Goal: Transaction & Acquisition: Purchase product/service

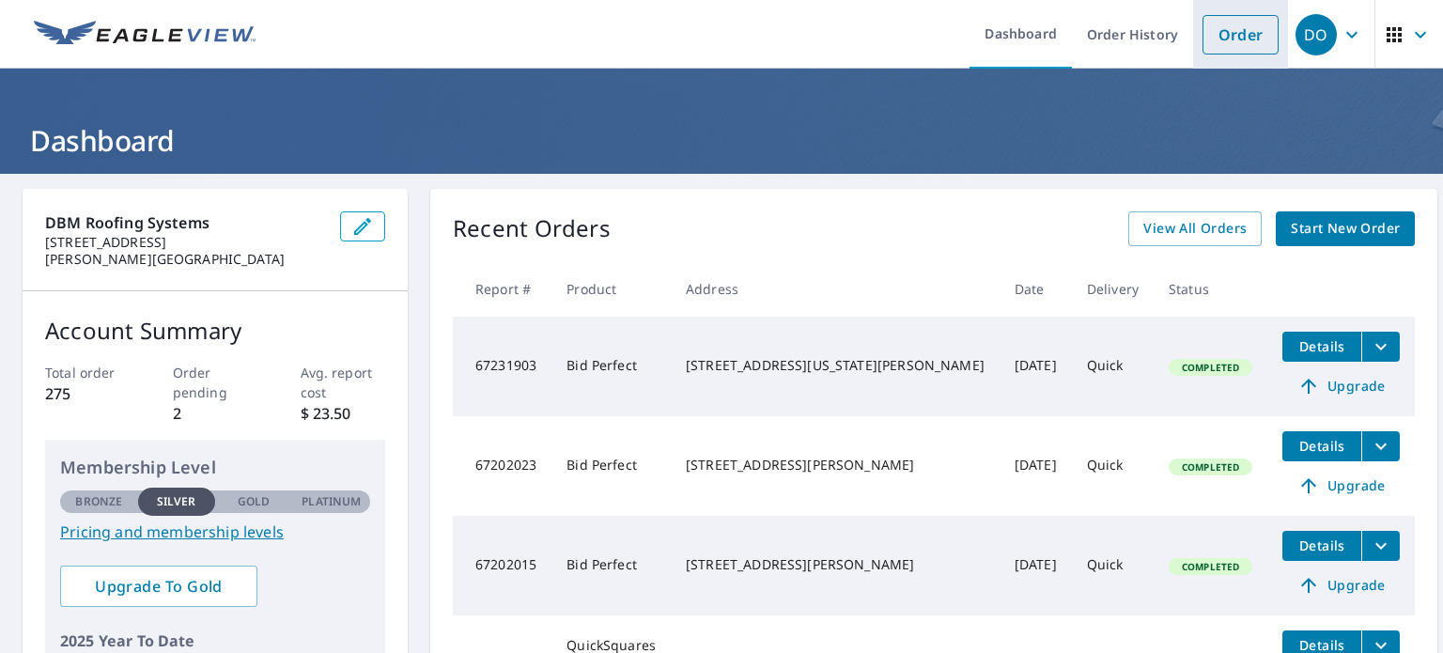
click at [1218, 40] on link "Order" at bounding box center [1240, 34] width 76 height 39
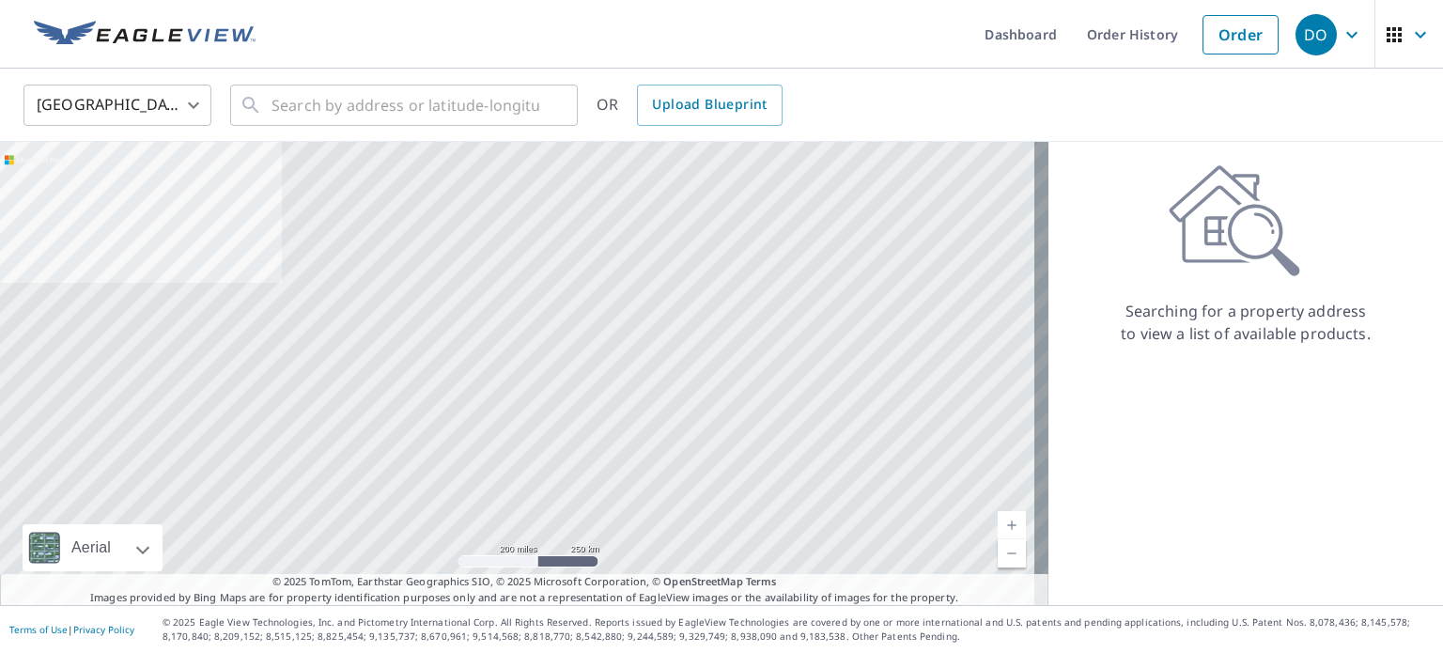
click at [123, 116] on body "DO DO Dashboard Order History Order DO United States US ​ ​ OR Upload Blueprint…" at bounding box center [721, 326] width 1443 height 653
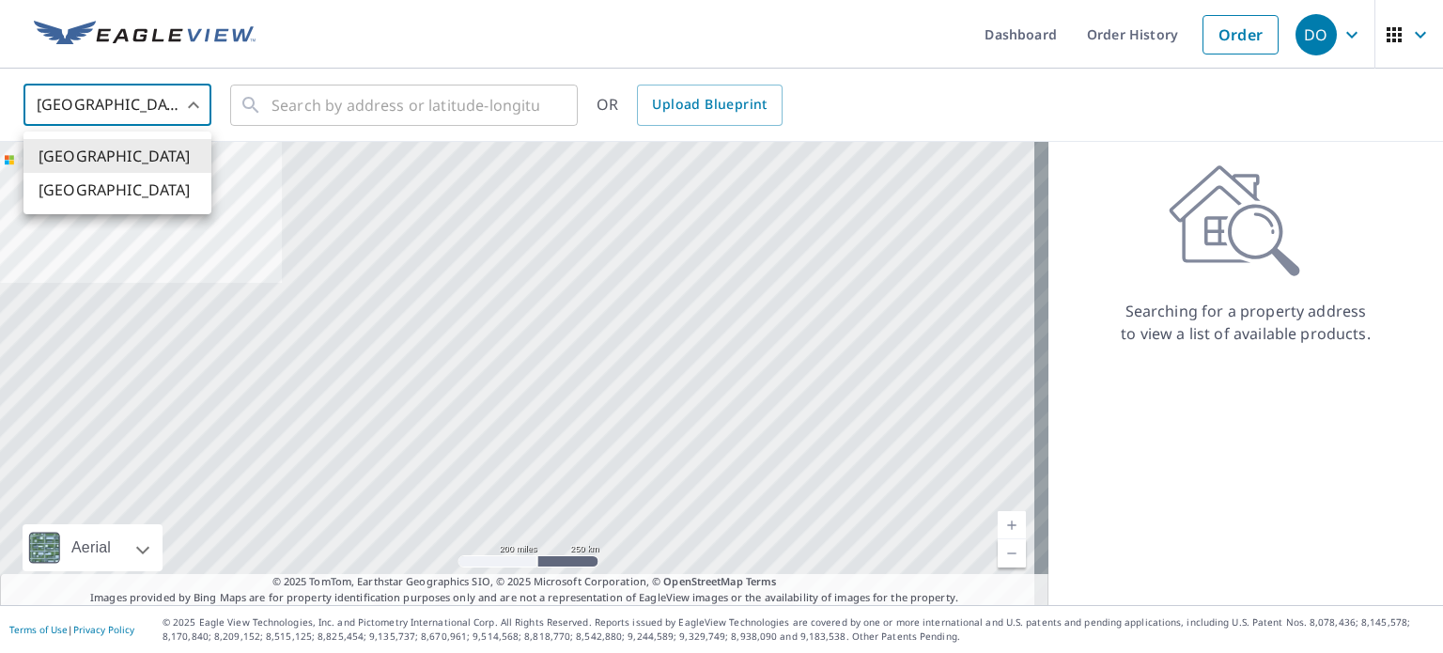
click at [141, 181] on li "[GEOGRAPHIC_DATA]" at bounding box center [117, 190] width 188 height 34
type input "CA"
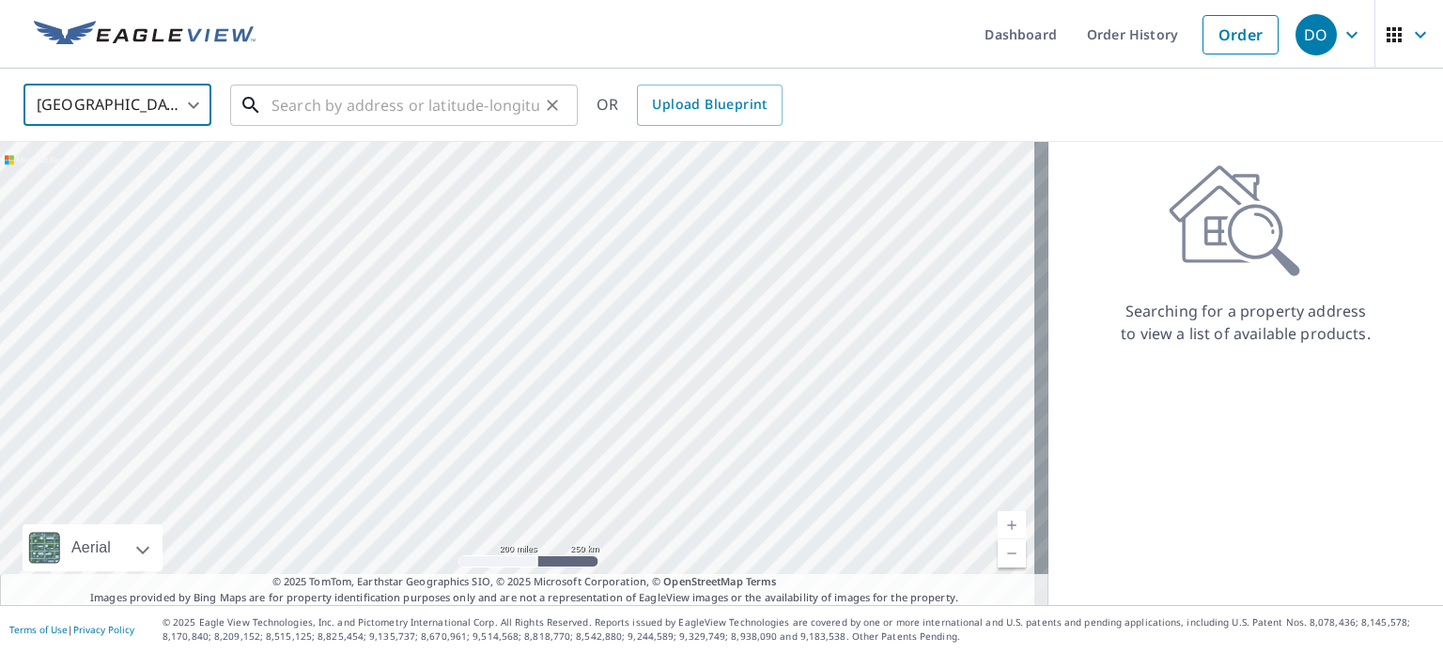
click at [271, 100] on input "text" at bounding box center [405, 105] width 268 height 53
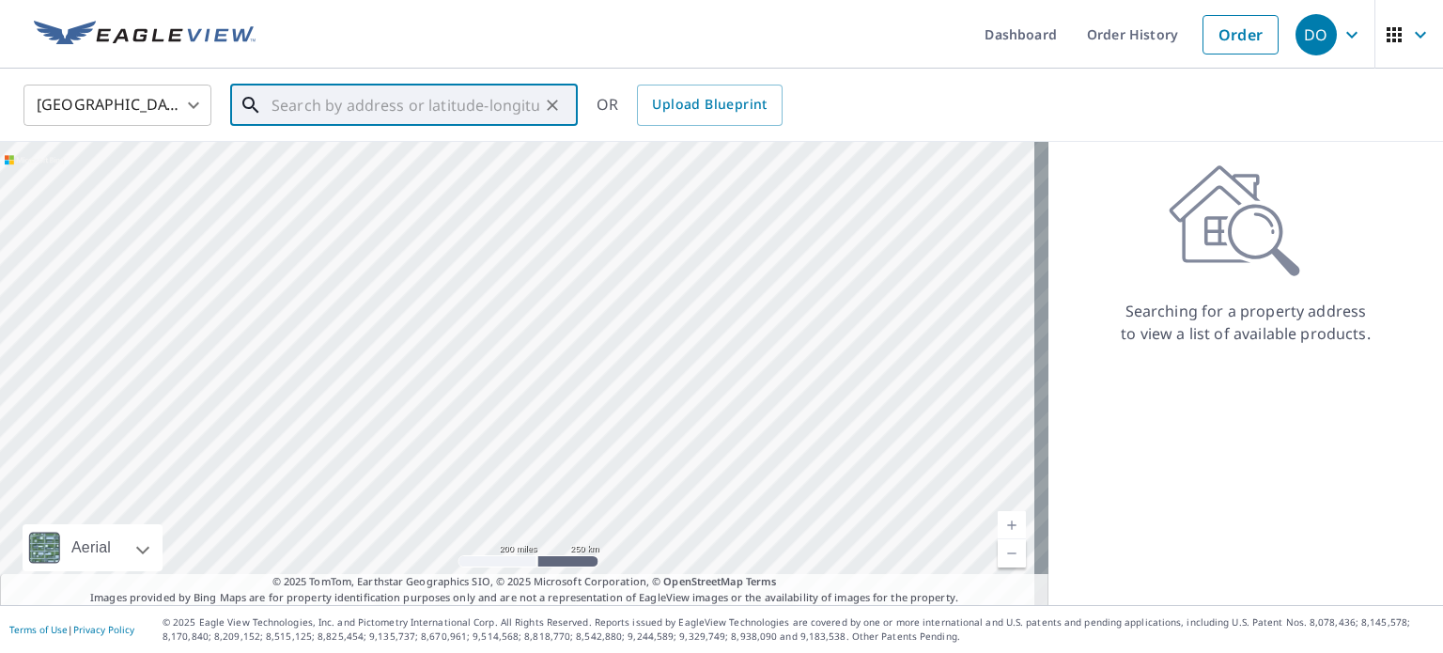
paste input "[STREET_ADDRESS]"
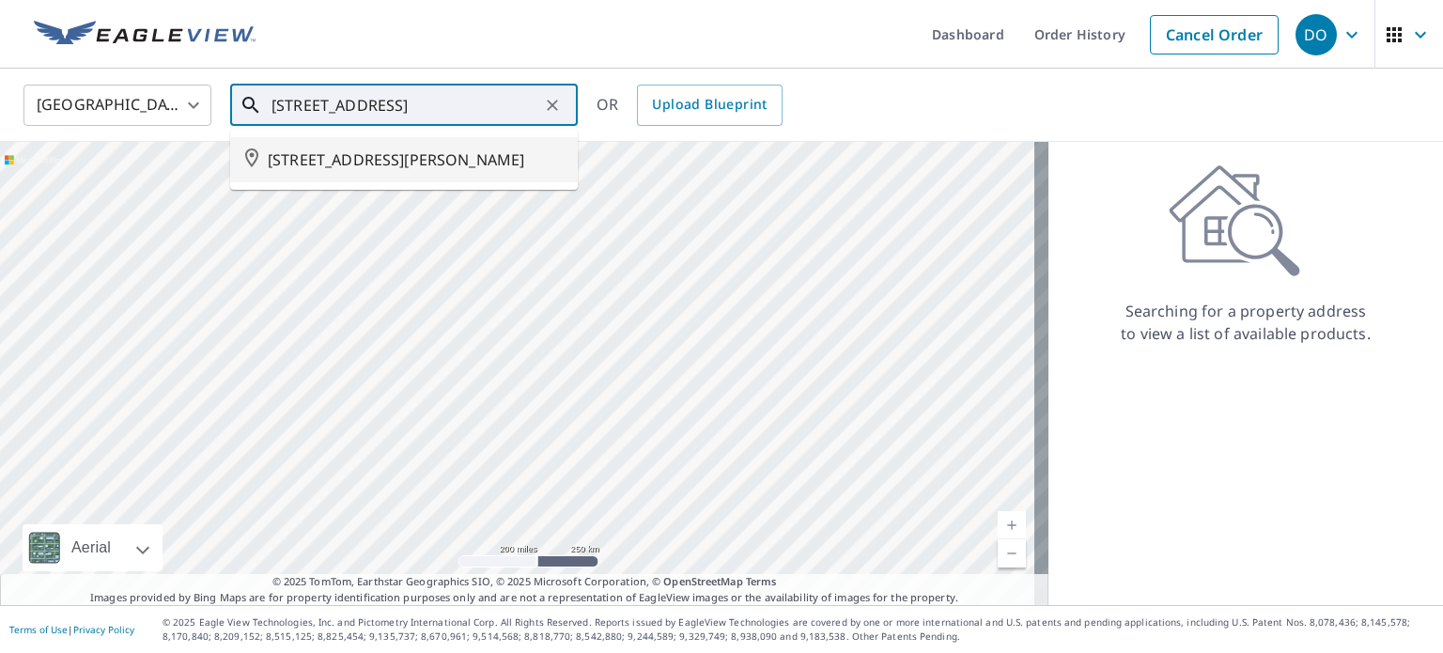
click at [497, 171] on span "[STREET_ADDRESS][PERSON_NAME]" at bounding box center [415, 159] width 295 height 23
type input "[STREET_ADDRESS][PERSON_NAME]"
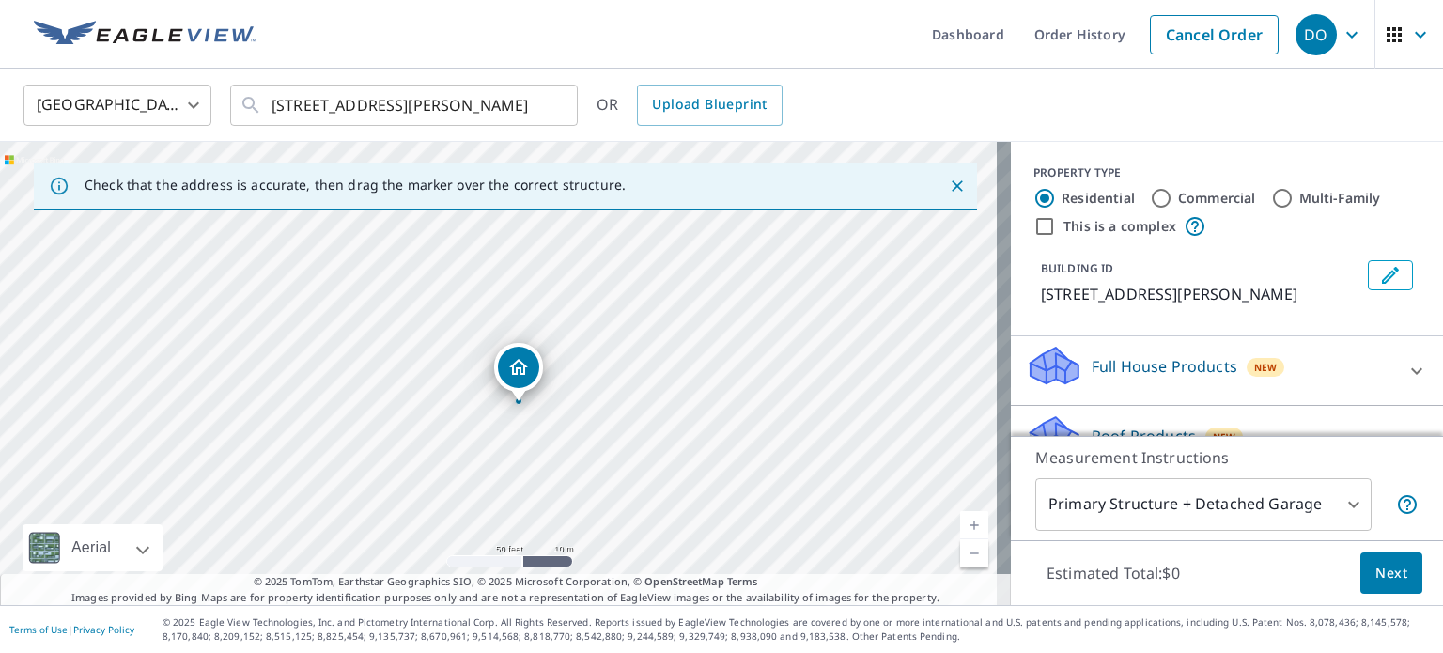
click at [517, 429] on div "[STREET_ADDRESS][PERSON_NAME]" at bounding box center [505, 373] width 1011 height 463
click at [544, 338] on div "[STREET_ADDRESS][PERSON_NAME]" at bounding box center [505, 373] width 1011 height 463
click at [543, 327] on div "[STREET_ADDRESS][PERSON_NAME]" at bounding box center [505, 373] width 1011 height 463
drag, startPoint x: 507, startPoint y: 342, endPoint x: 548, endPoint y: 298, distance: 60.5
drag, startPoint x: 1096, startPoint y: 311, endPoint x: 1029, endPoint y: 320, distance: 67.3
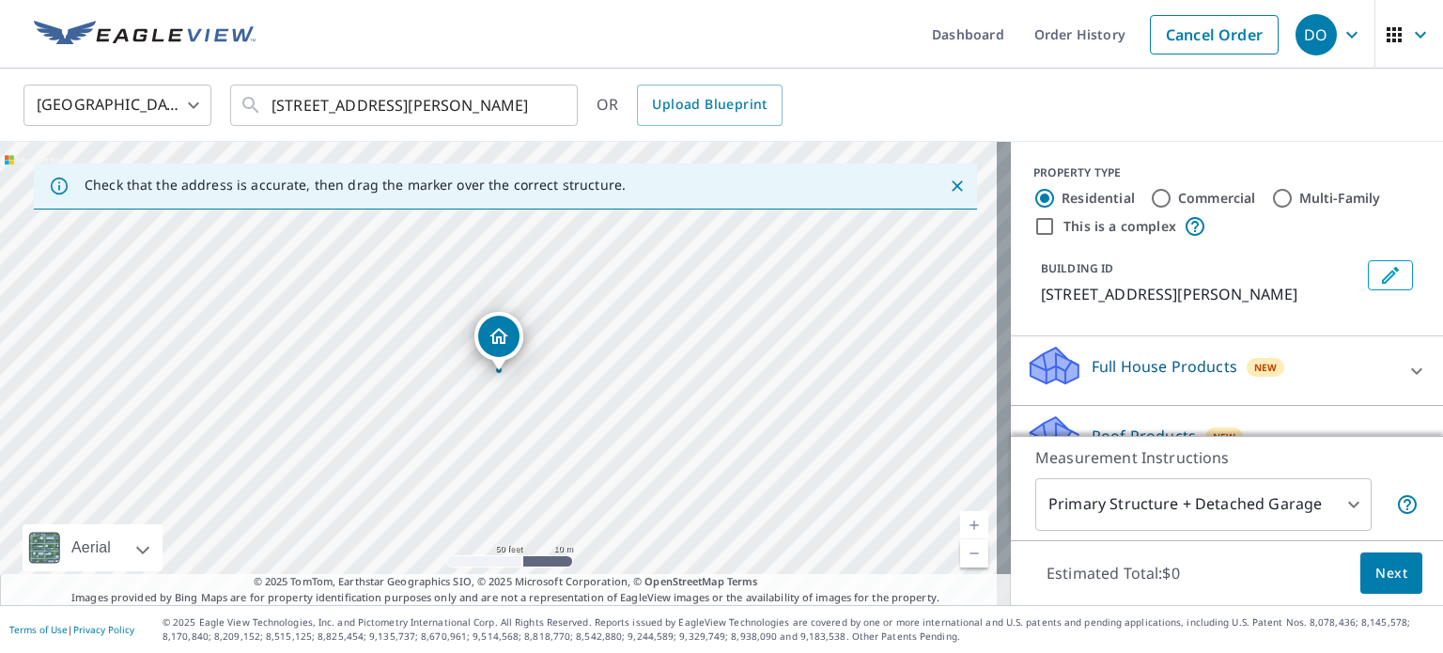
click at [1041, 305] on p "[STREET_ADDRESS][PERSON_NAME]" at bounding box center [1200, 294] width 319 height 23
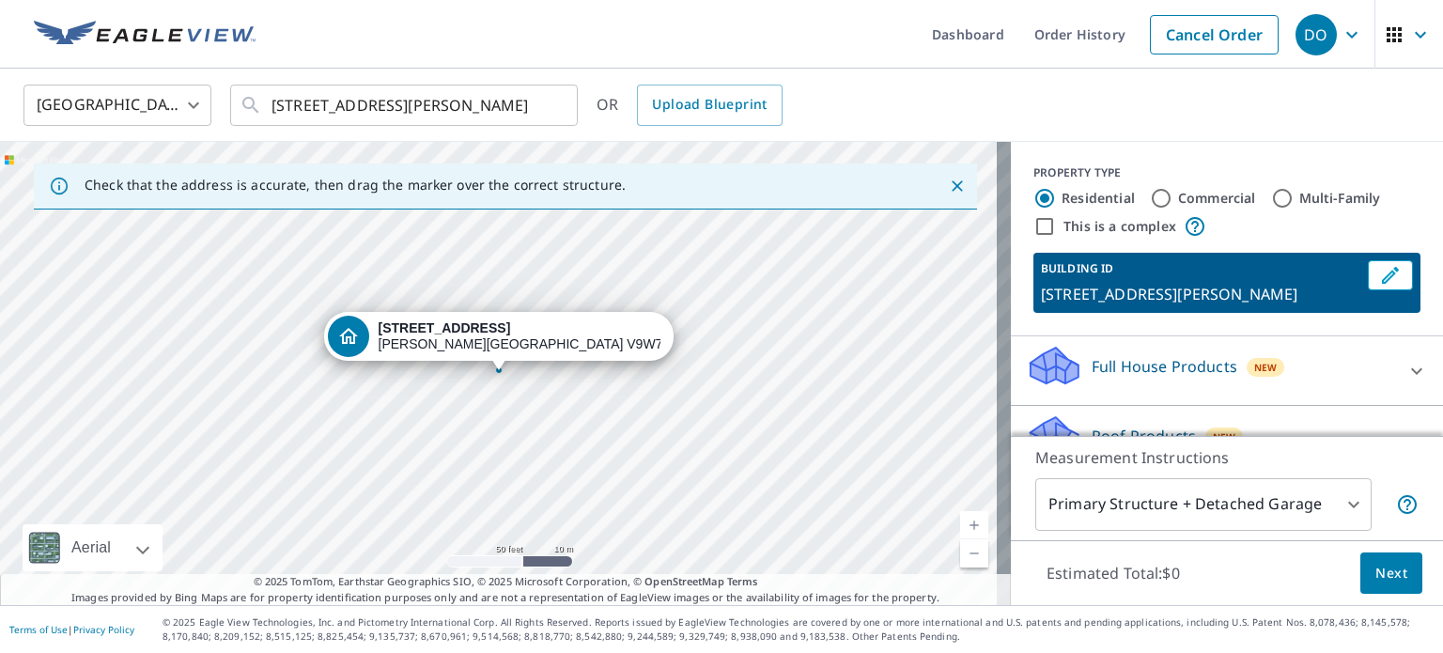
copy p "V9W7X7"
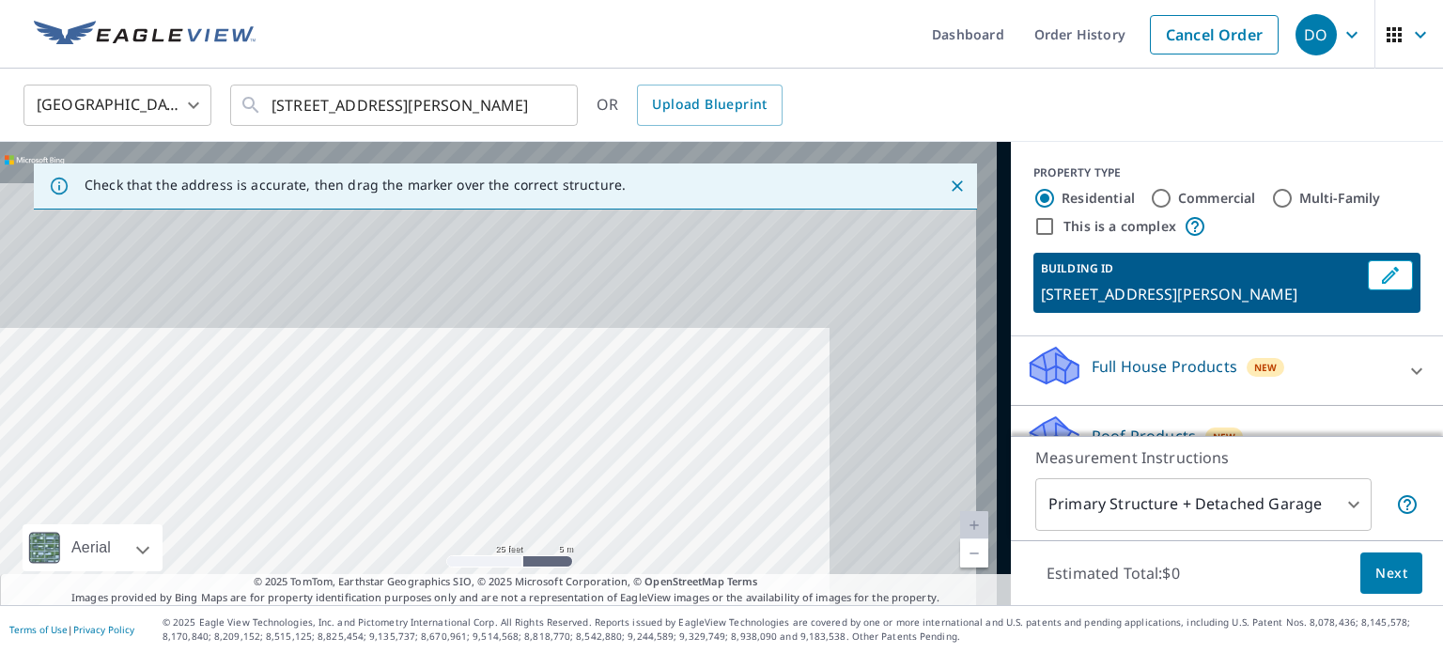
drag, startPoint x: 665, startPoint y: 348, endPoint x: 505, endPoint y: 533, distance: 244.4
click at [505, 533] on div "[STREET_ADDRESS][PERSON_NAME]" at bounding box center [505, 373] width 1011 height 463
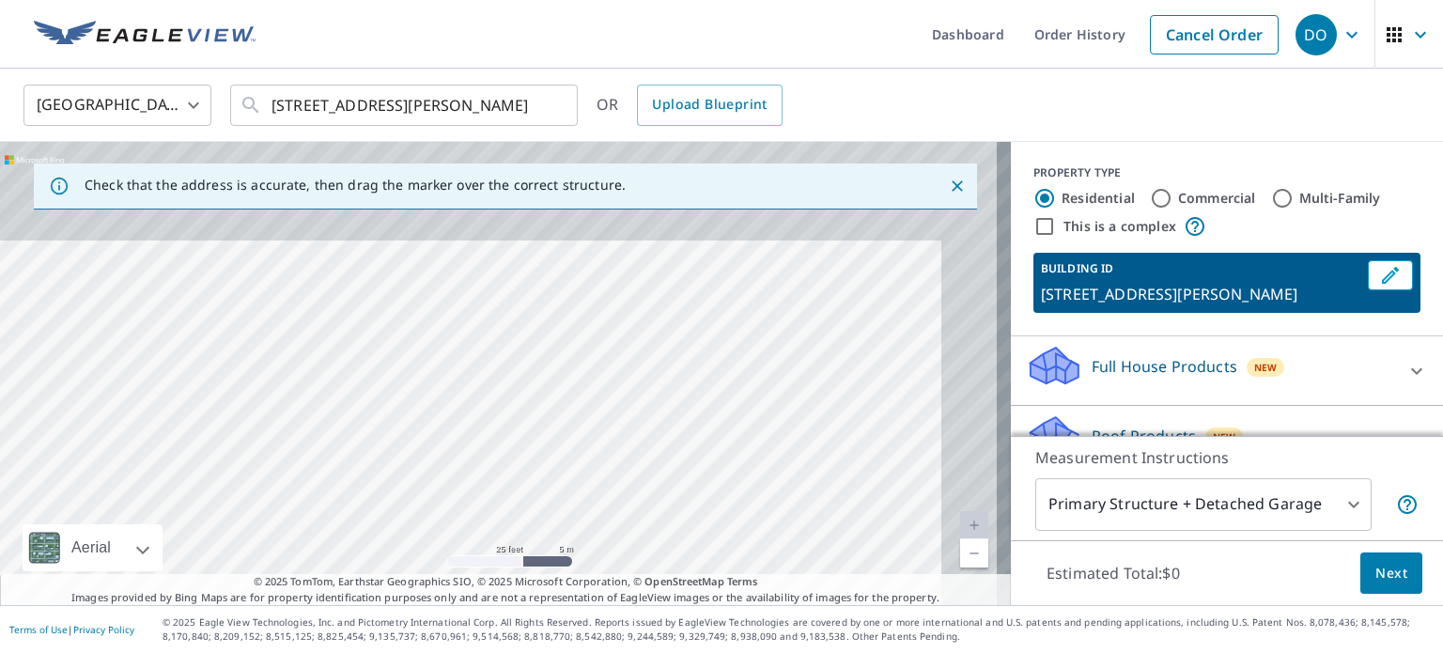
drag, startPoint x: 659, startPoint y: 287, endPoint x: 559, endPoint y: 465, distance: 204.0
click at [559, 465] on div "[STREET_ADDRESS][PERSON_NAME]" at bounding box center [505, 373] width 1011 height 463
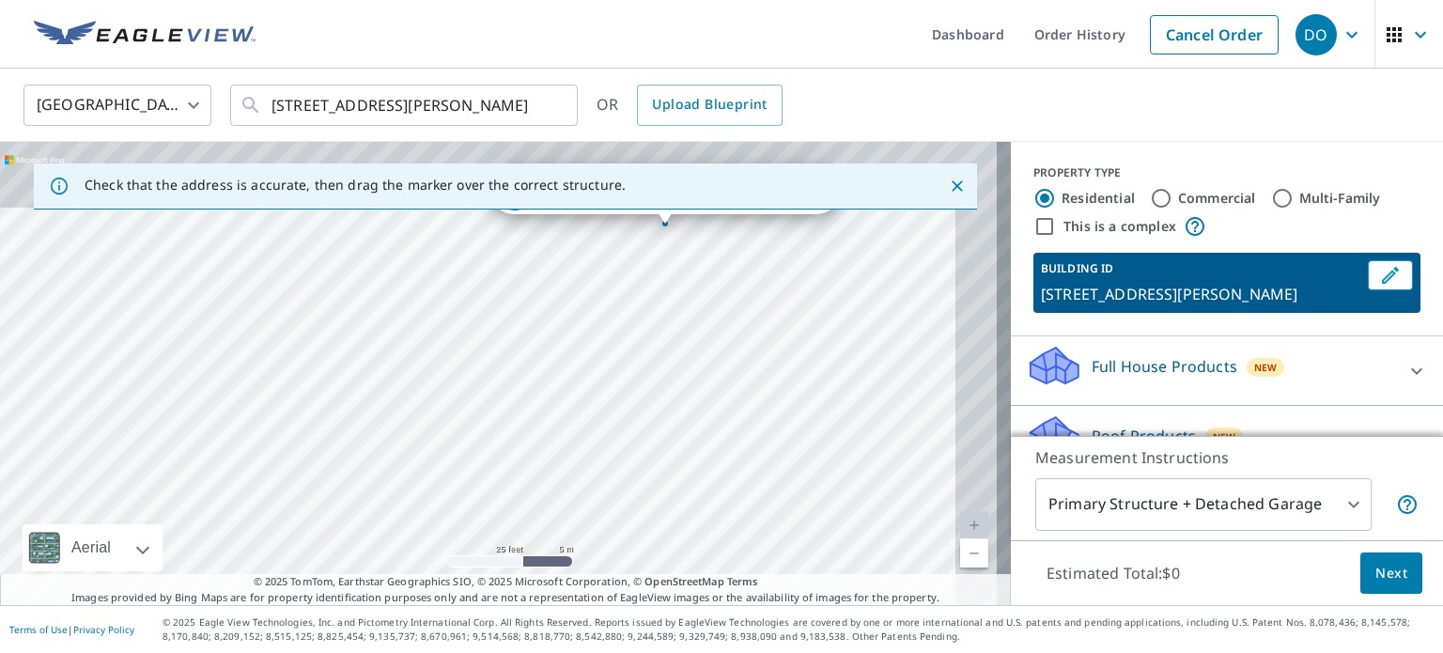
drag, startPoint x: 612, startPoint y: 347, endPoint x: 542, endPoint y: 457, distance: 131.3
click at [542, 457] on div "[STREET_ADDRESS][PERSON_NAME]" at bounding box center [505, 373] width 1011 height 463
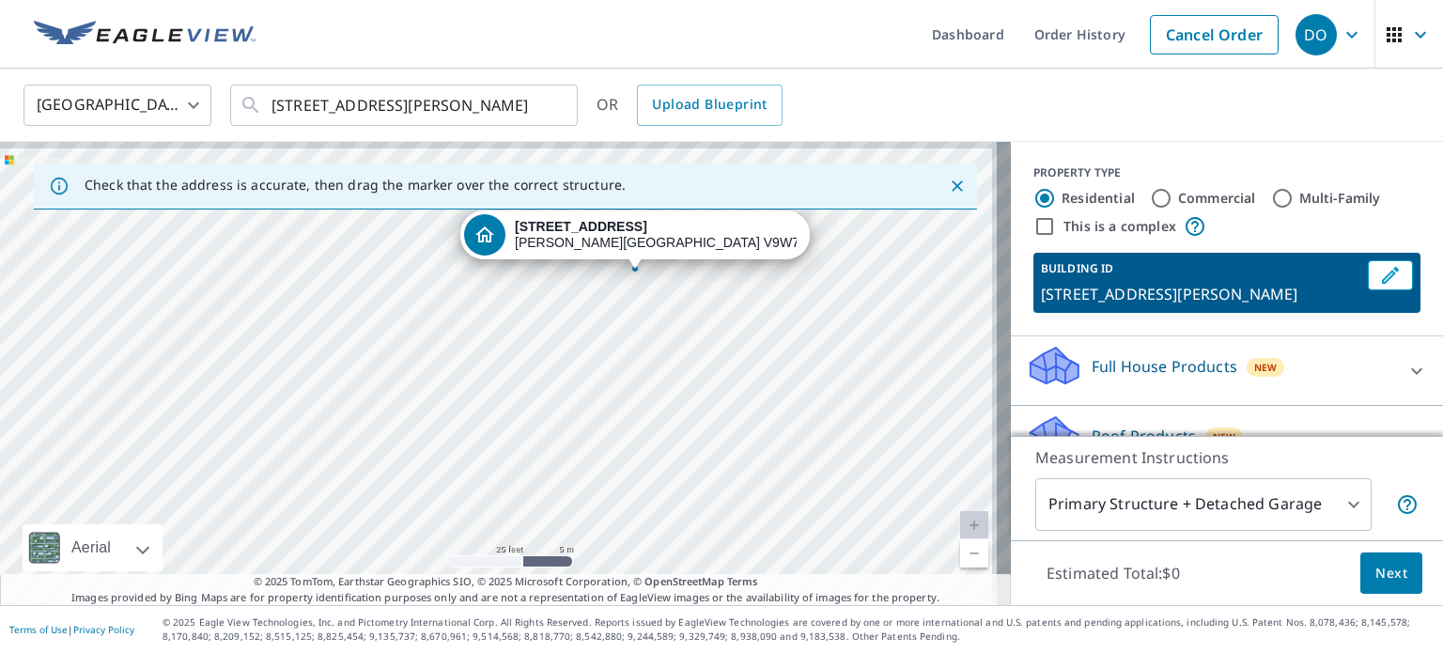
drag, startPoint x: 592, startPoint y: 394, endPoint x: 586, endPoint y: 403, distance: 11.0
click at [586, 403] on div "[STREET_ADDRESS][PERSON_NAME]" at bounding box center [505, 373] width 1011 height 463
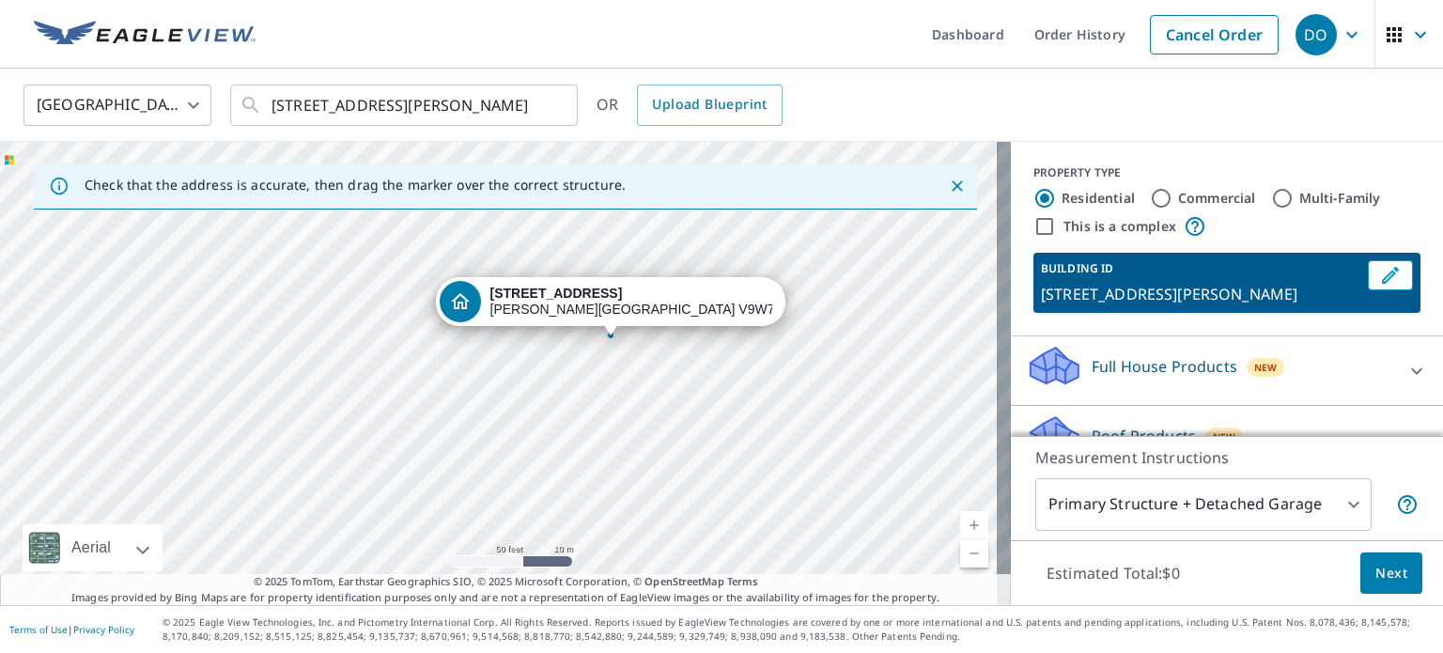
click at [577, 372] on div "[STREET_ADDRESS][PERSON_NAME]" at bounding box center [505, 373] width 1011 height 463
click at [565, 405] on div "[STREET_ADDRESS][PERSON_NAME]" at bounding box center [505, 373] width 1011 height 463
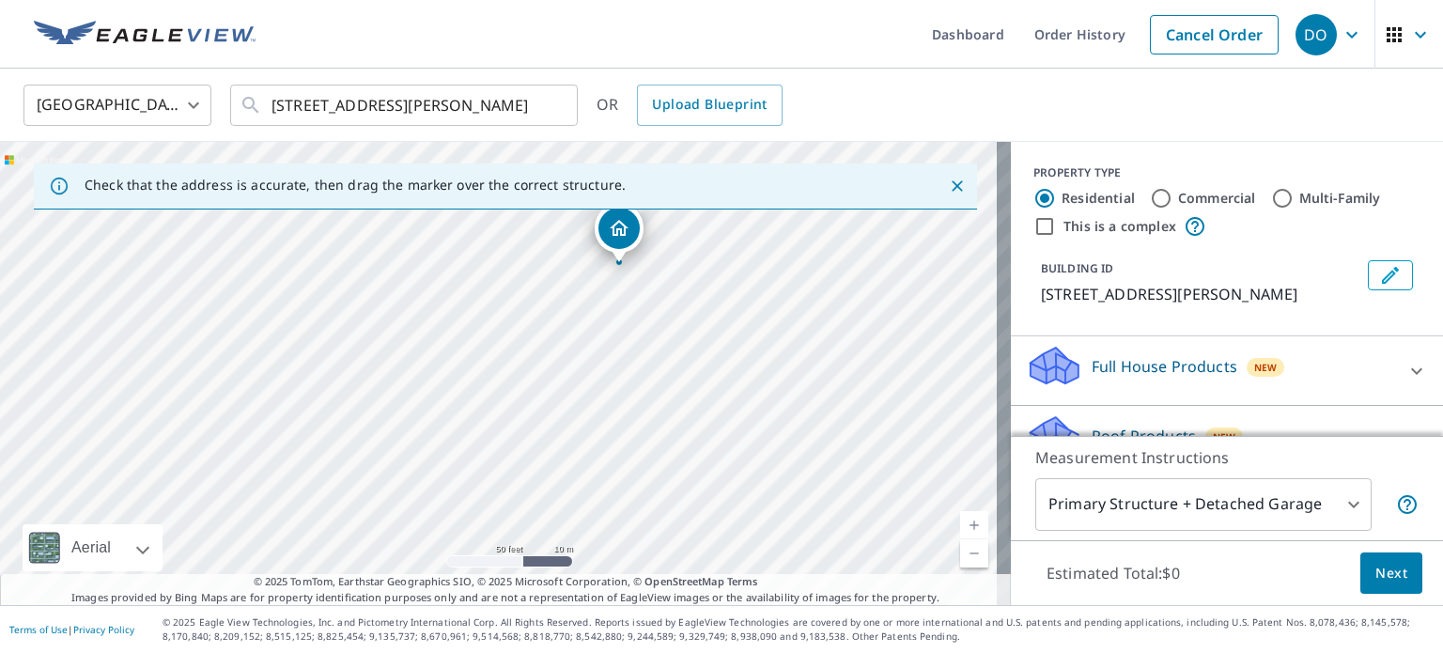
drag, startPoint x: 600, startPoint y: 351, endPoint x: 627, endPoint y: 316, distance: 44.9
click at [627, 316] on div "[STREET_ADDRESS][PERSON_NAME]" at bounding box center [505, 373] width 1011 height 463
click at [584, 353] on div "[STREET_ADDRESS][PERSON_NAME]" at bounding box center [505, 373] width 1011 height 463
drag, startPoint x: 522, startPoint y: 413, endPoint x: 588, endPoint y: 328, distance: 107.8
click at [588, 328] on div "[STREET_ADDRESS][PERSON_NAME]" at bounding box center [505, 373] width 1011 height 463
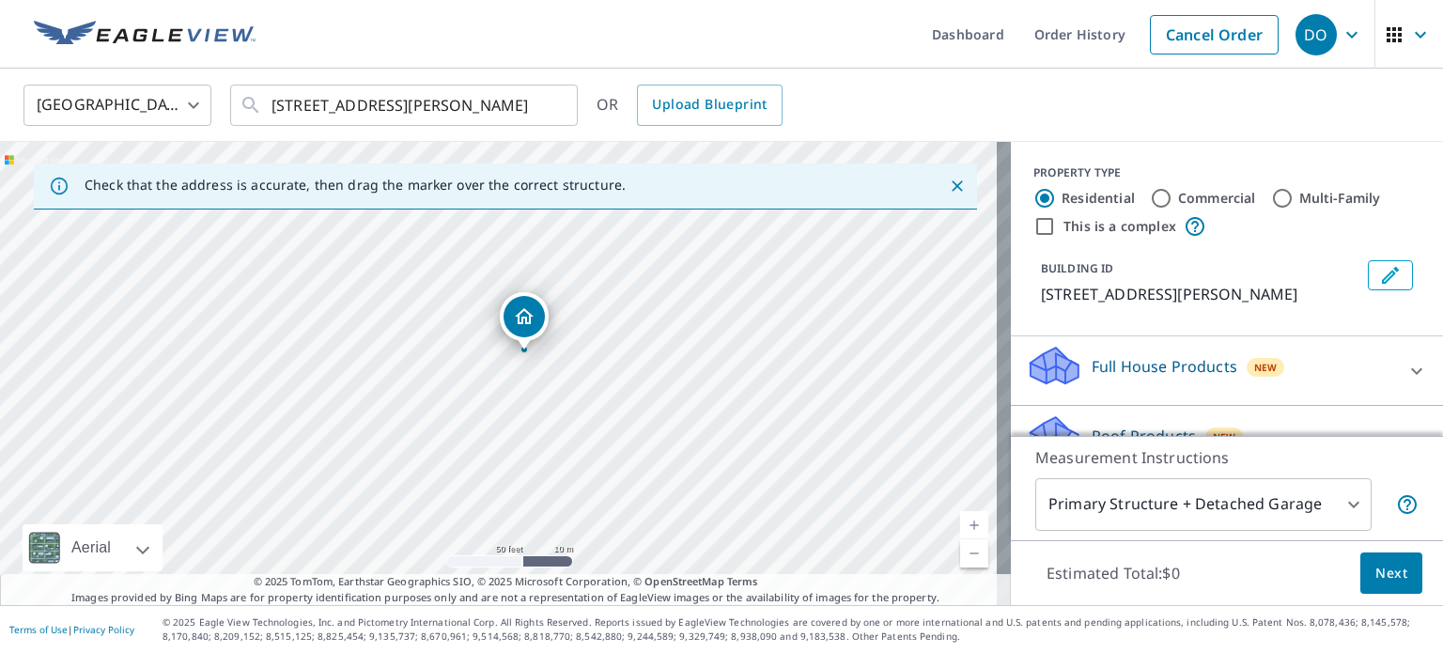
drag, startPoint x: 564, startPoint y: 253, endPoint x: 522, endPoint y: 318, distance: 77.7
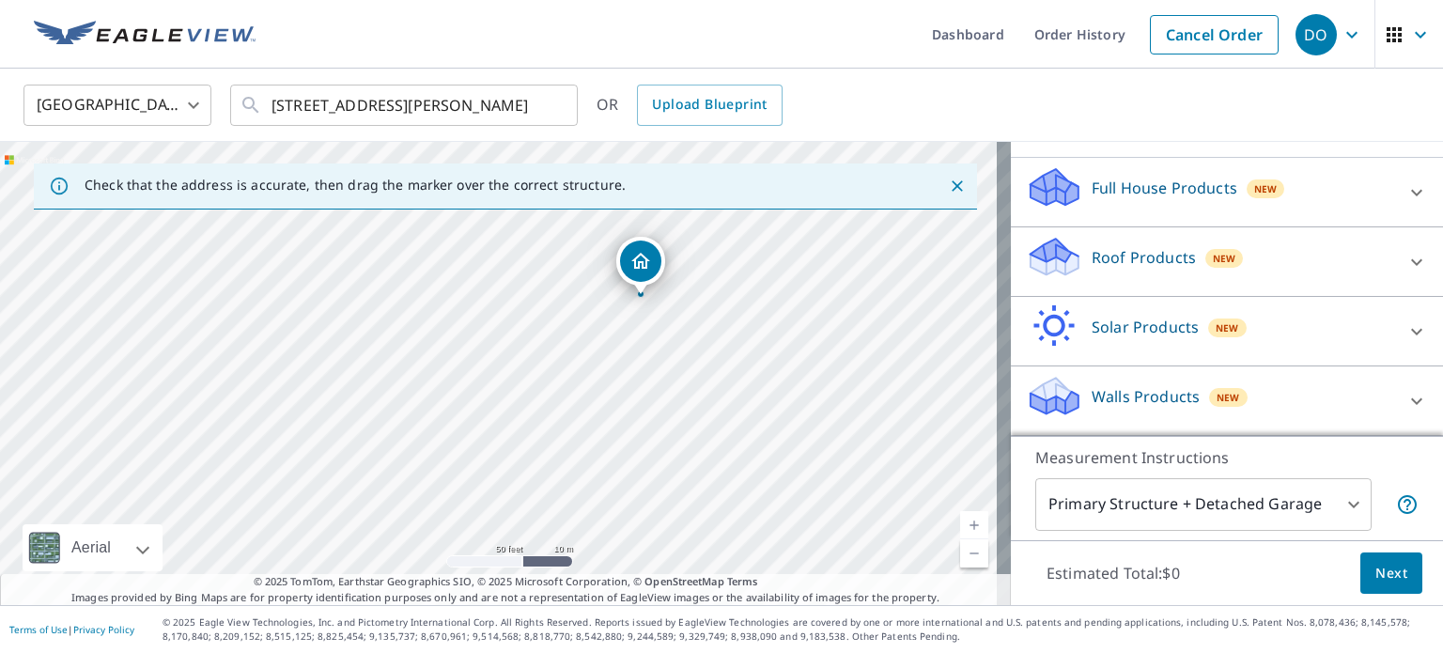
scroll to position [199, 0]
click at [1268, 270] on div "Roof Products New" at bounding box center [1210, 262] width 368 height 54
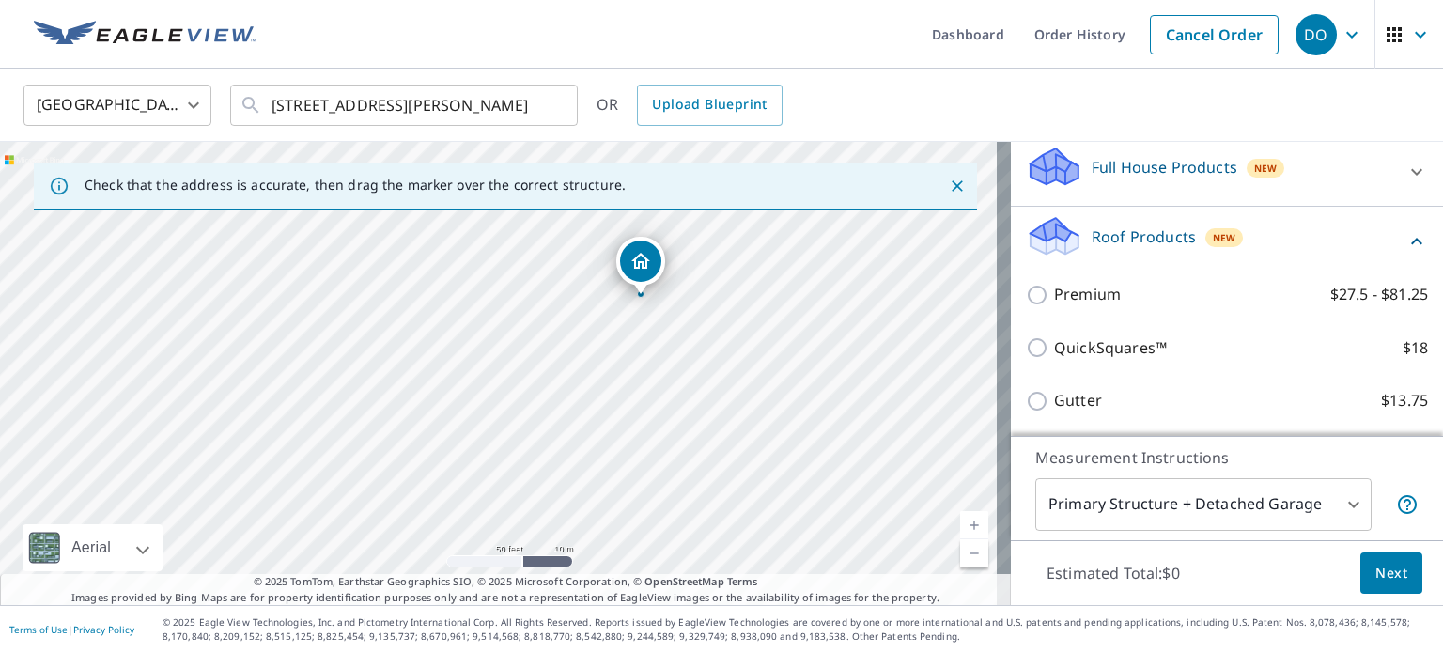
scroll to position [293, 0]
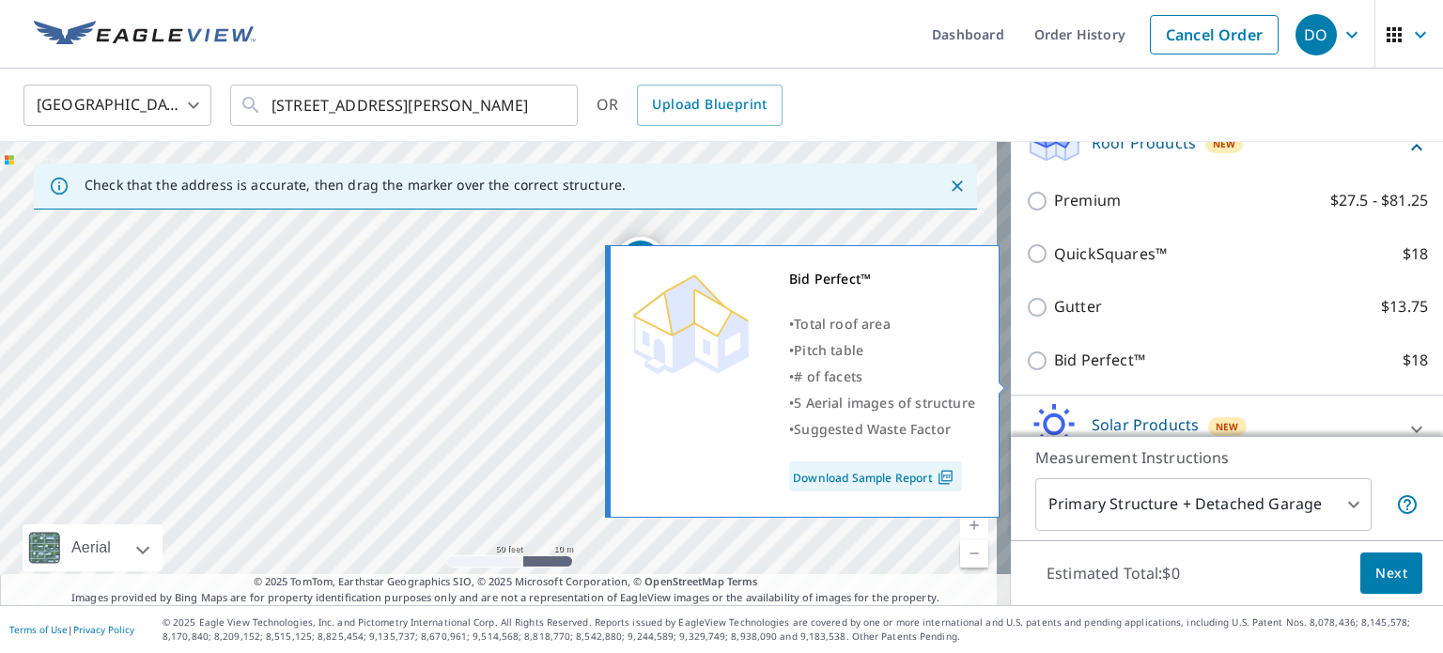
click at [1059, 372] on p "Bid Perfect™" at bounding box center [1099, 359] width 91 height 23
click at [1054, 372] on input "Bid Perfect™ $18" at bounding box center [1040, 360] width 28 height 23
checkbox input "true"
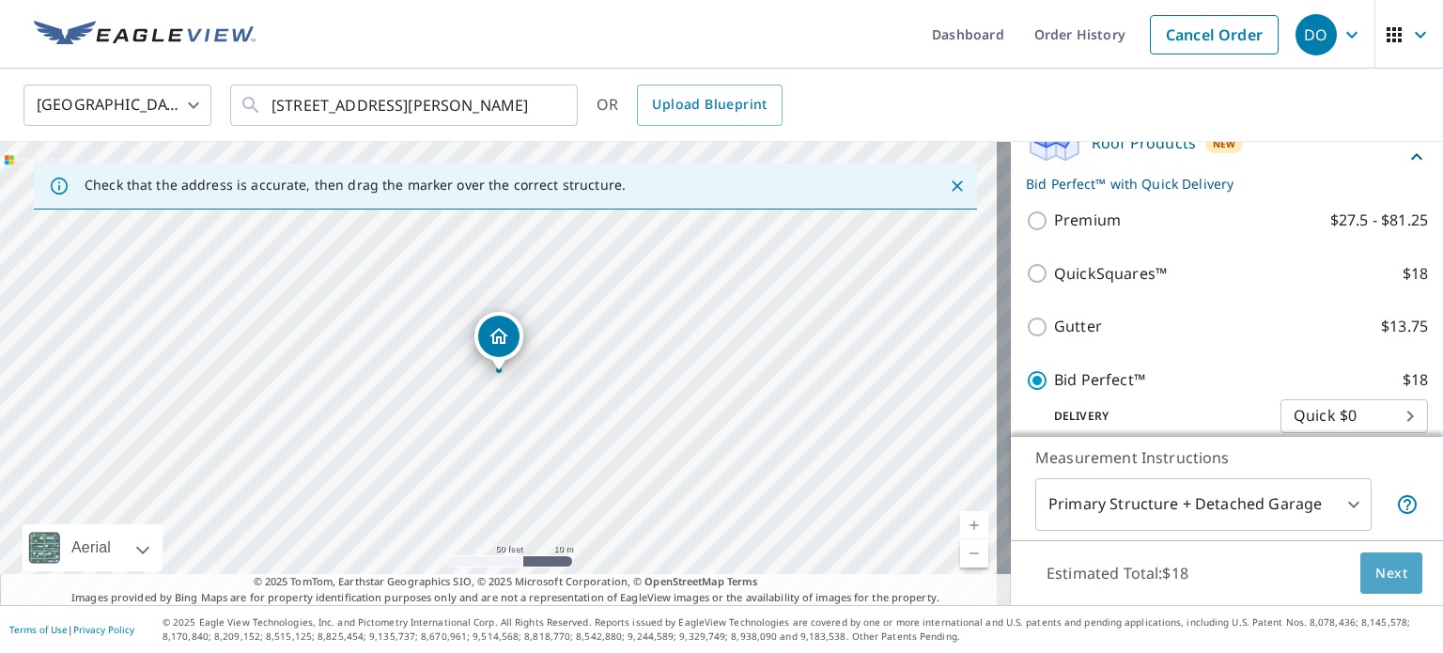
click at [1385, 572] on span "Next" at bounding box center [1391, 573] width 32 height 23
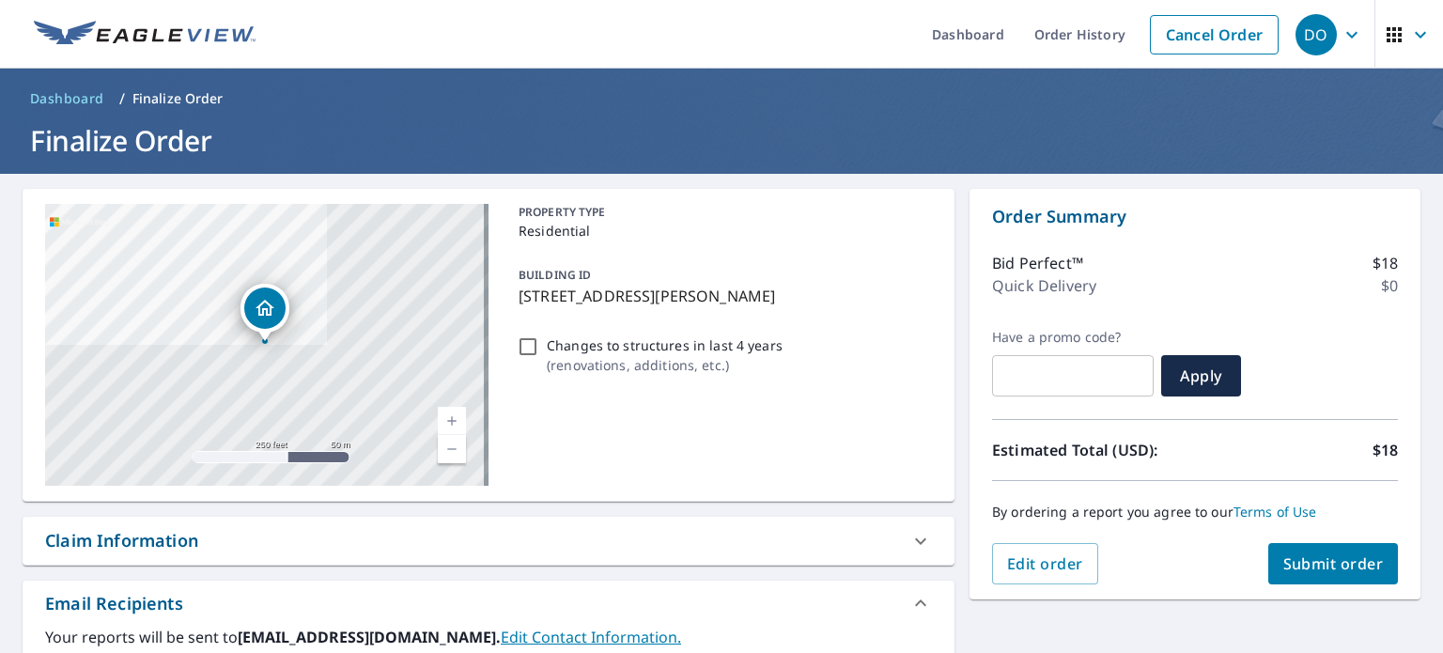
click at [517, 341] on input "Changes to structures in last 4 years ( renovations, additions, etc. )" at bounding box center [528, 346] width 23 height 23
checkbox input "true"
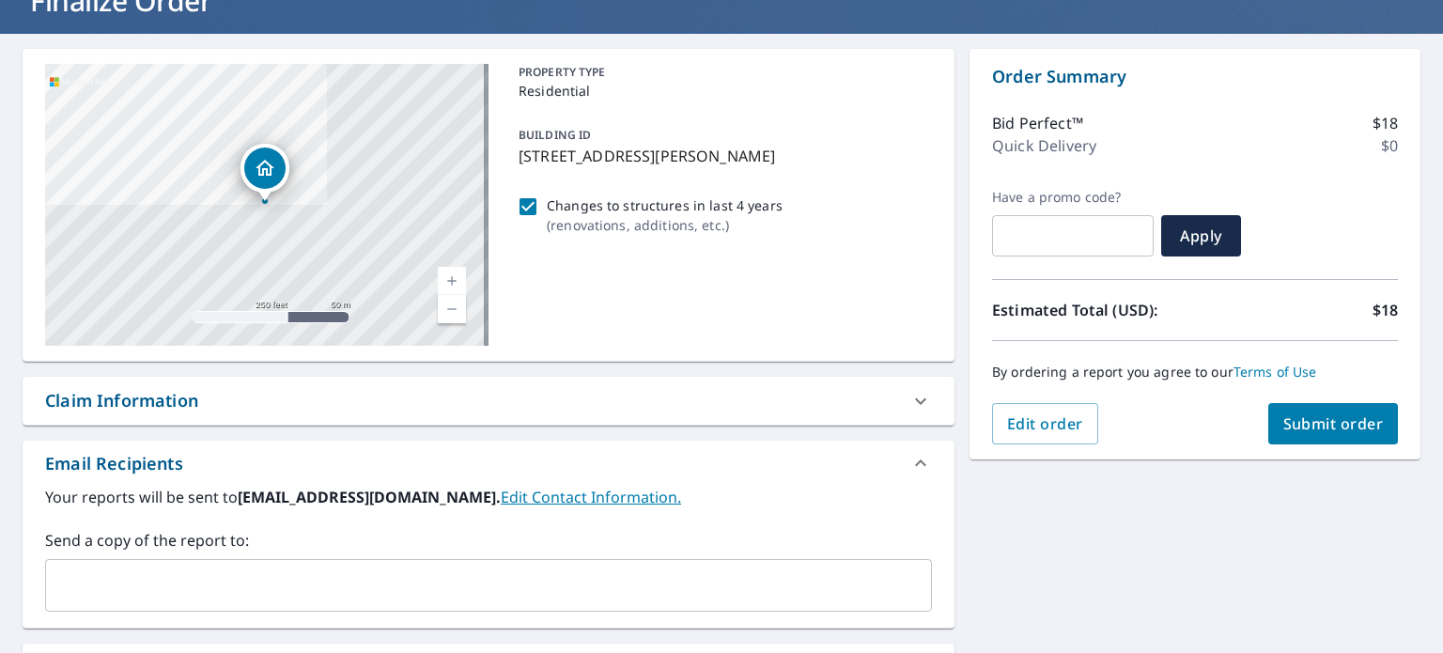
scroll to position [282, 0]
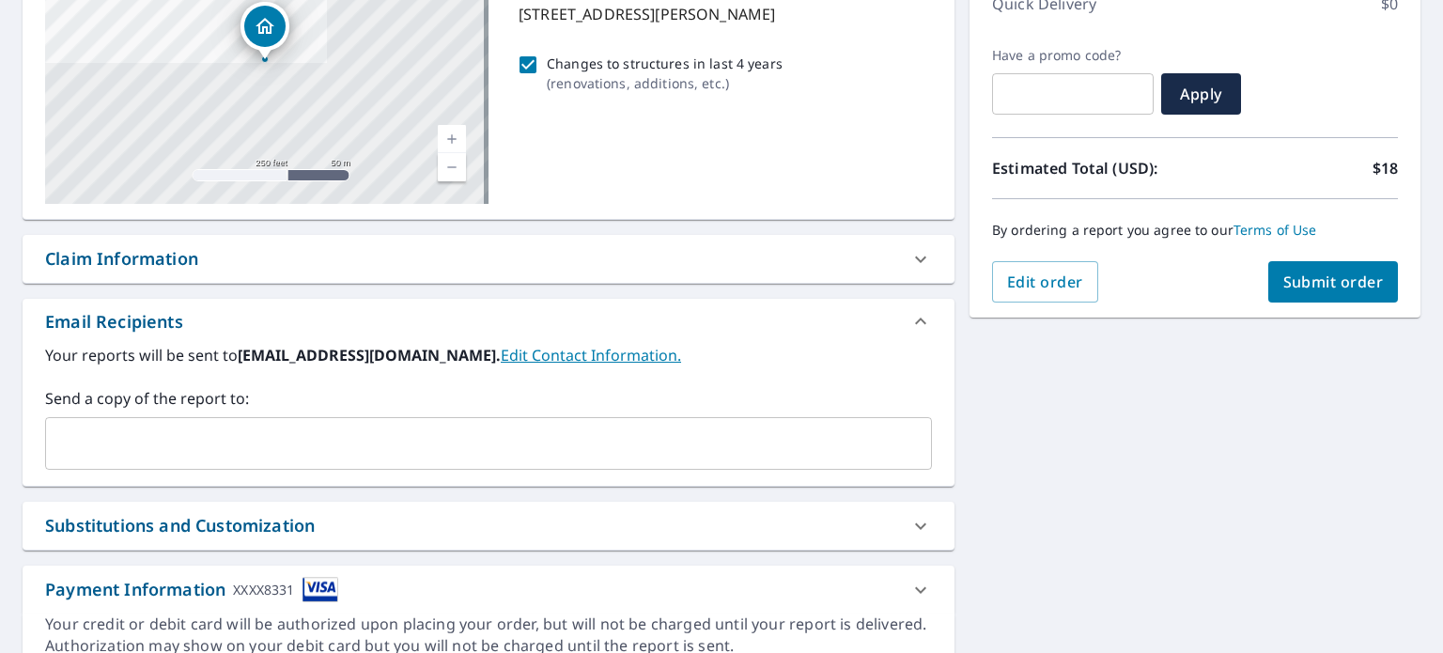
click at [417, 491] on div "[STREET_ADDRESS][GEOGRAPHIC_DATA][PERSON_NAME] A standard road map Aerial A det…" at bounding box center [489, 289] width 932 height 765
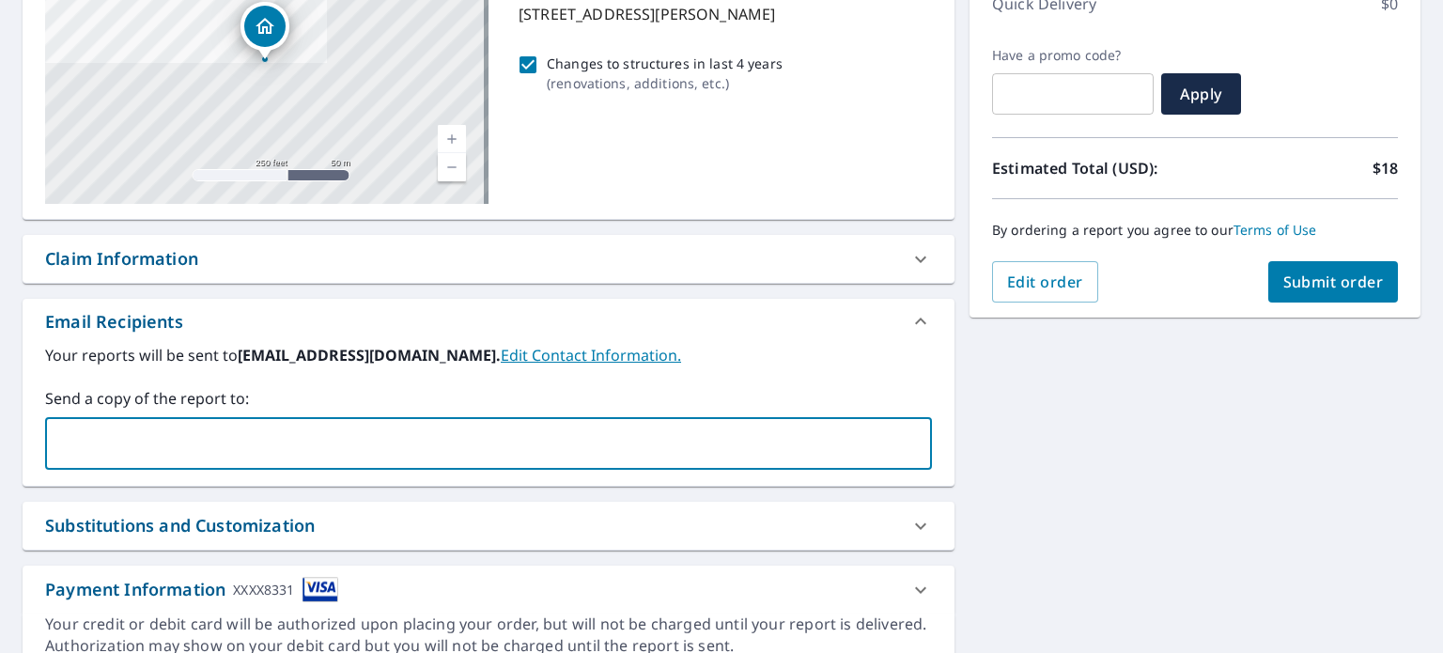
click at [434, 460] on input "text" at bounding box center [475, 443] width 842 height 36
type input "[EMAIL_ADDRESS][DOMAIN_NAME]"
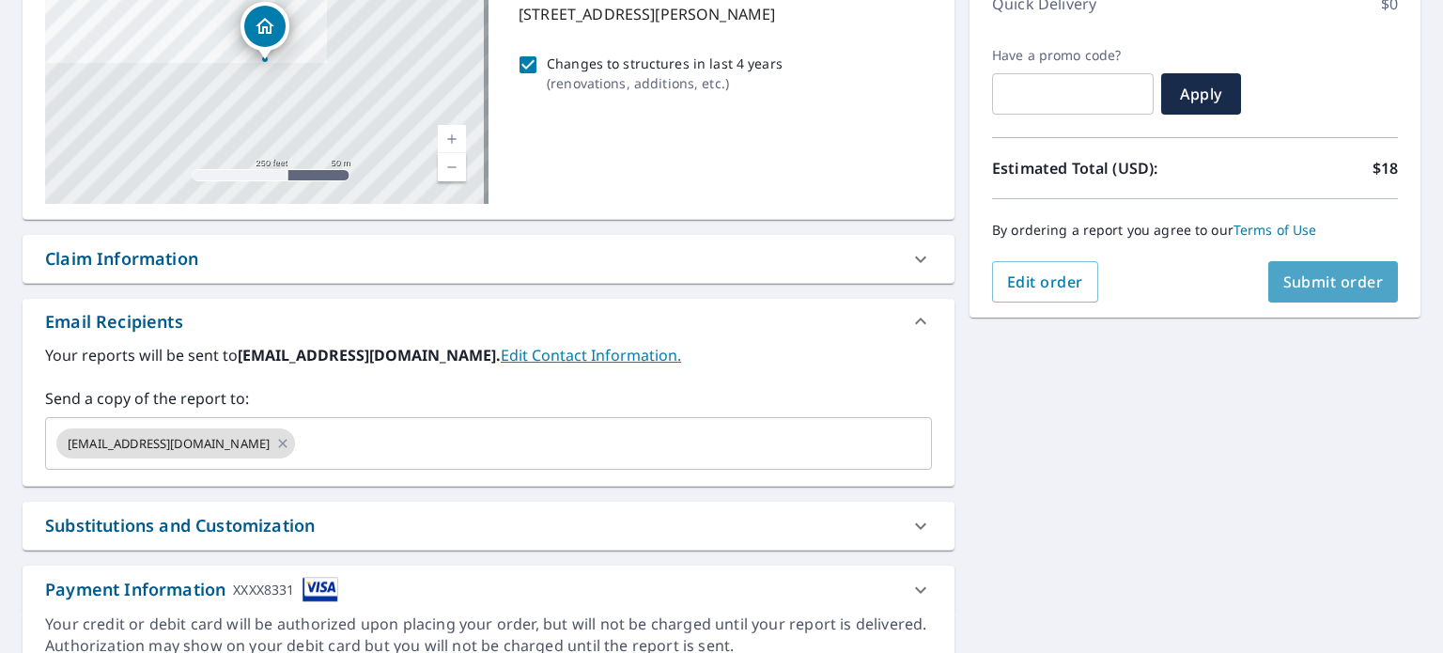
click at [1307, 301] on button "Submit order" at bounding box center [1333, 281] width 131 height 41
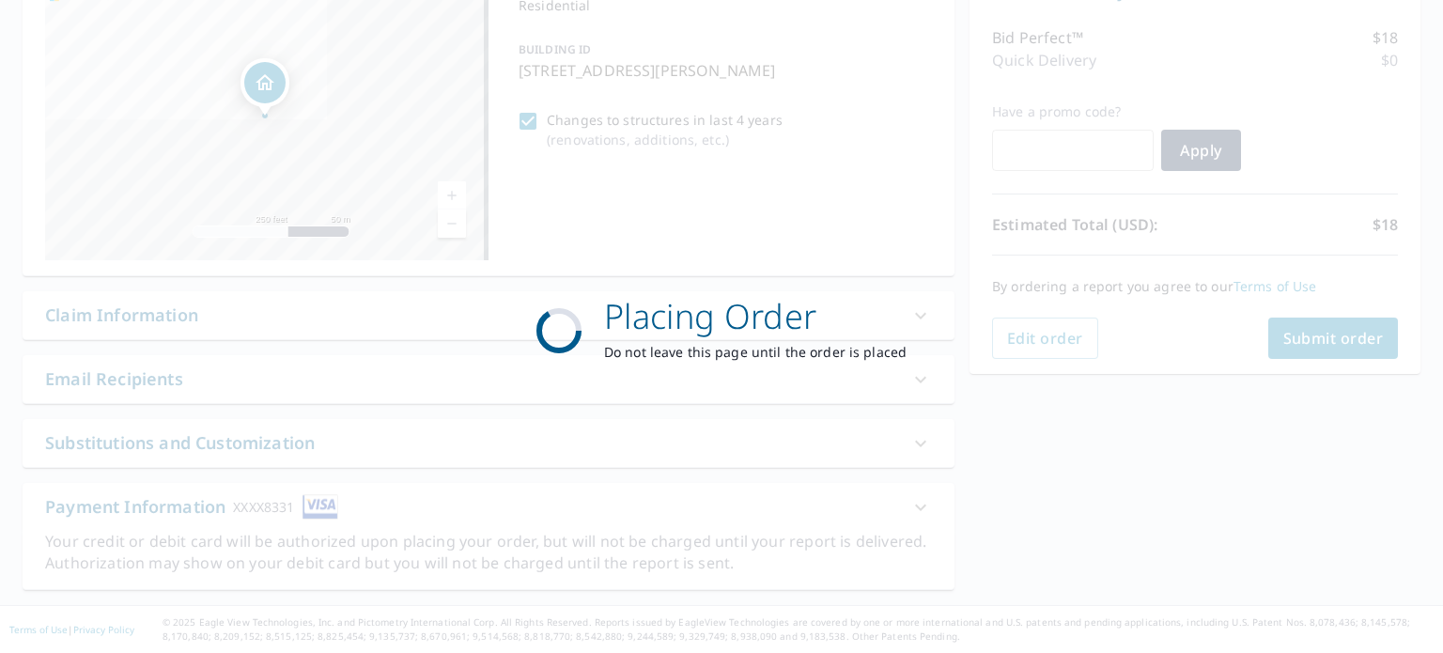
scroll to position [224, 0]
